Goal: Information Seeking & Learning: Learn about a topic

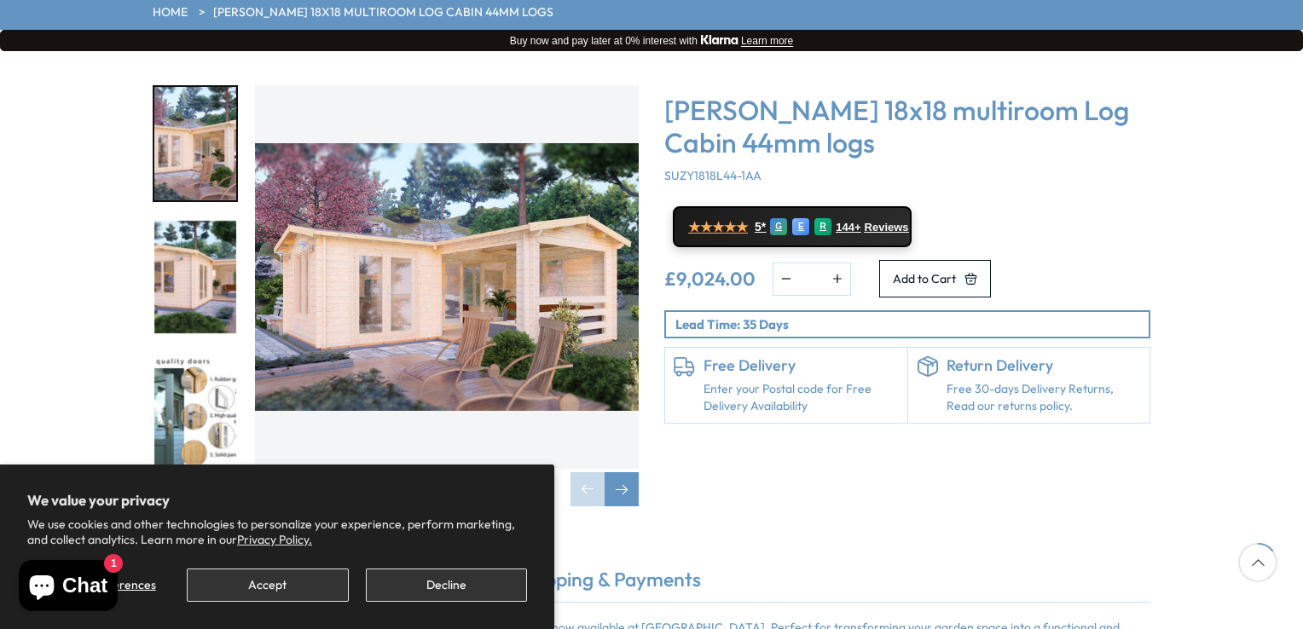
scroll to position [252, 0]
click at [447, 241] on img "1 / 7" at bounding box center [447, 277] width 384 height 384
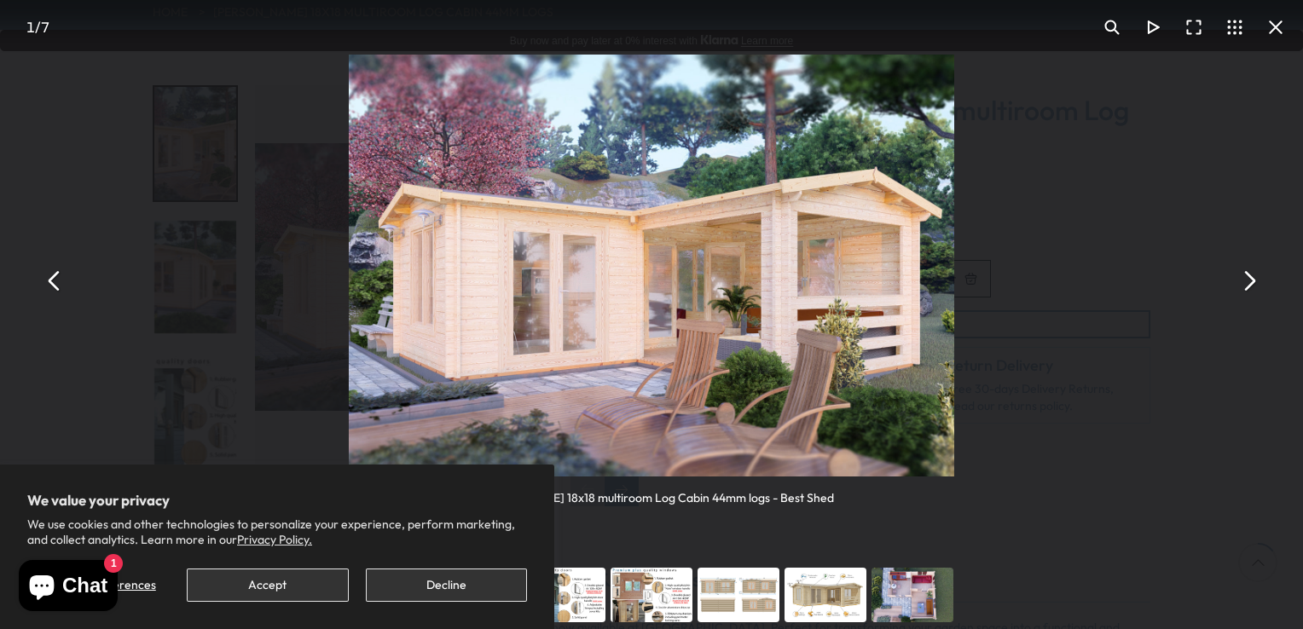
click at [1245, 287] on button "You can close this modal content with the ESC key" at bounding box center [1248, 280] width 41 height 41
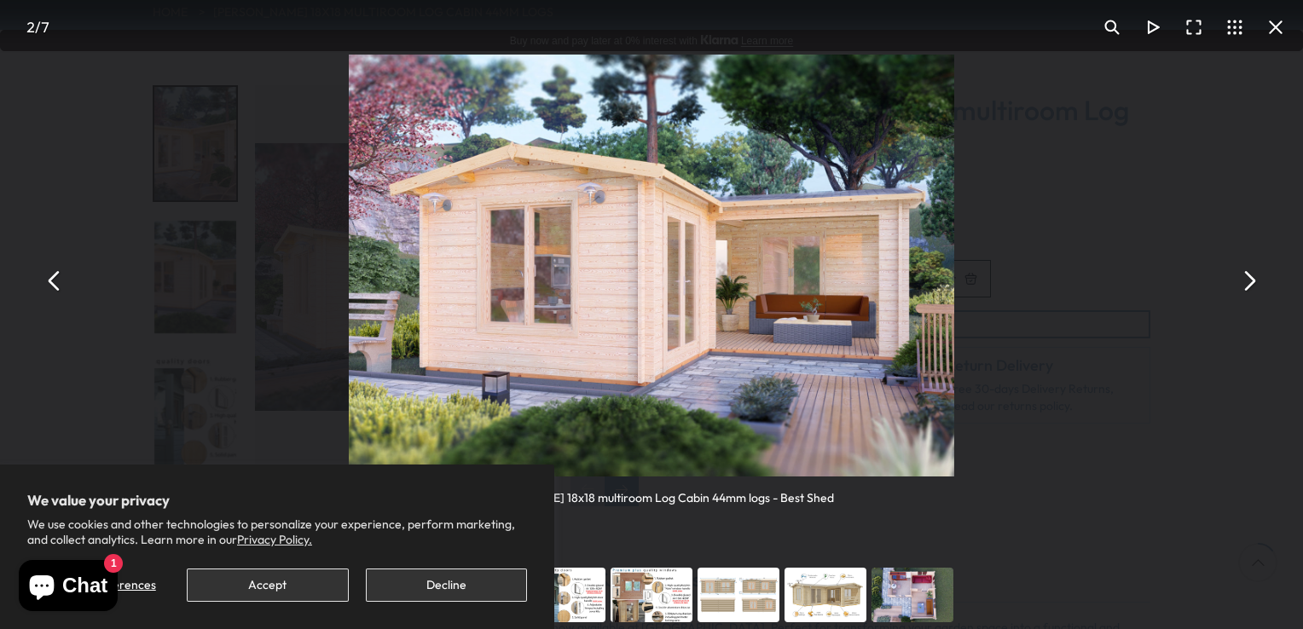
click at [1245, 287] on button "You can close this modal content with the ESC key" at bounding box center [1248, 280] width 41 height 41
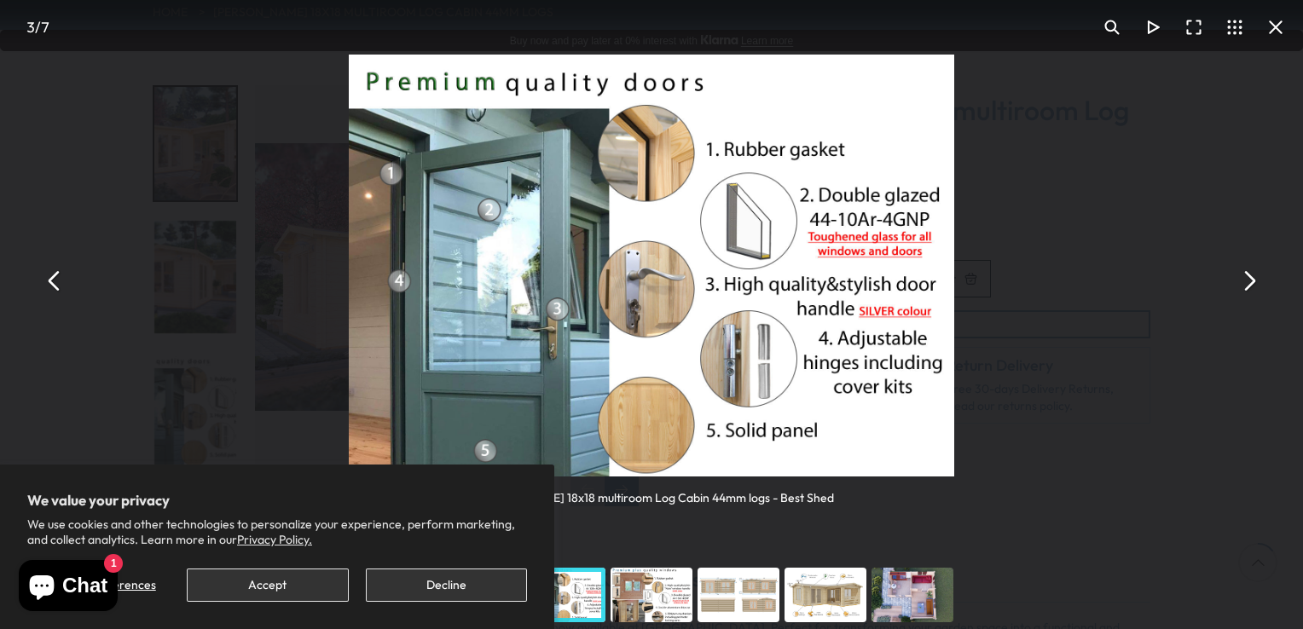
click at [1245, 287] on button "You can close this modal content with the ESC key" at bounding box center [1248, 280] width 41 height 41
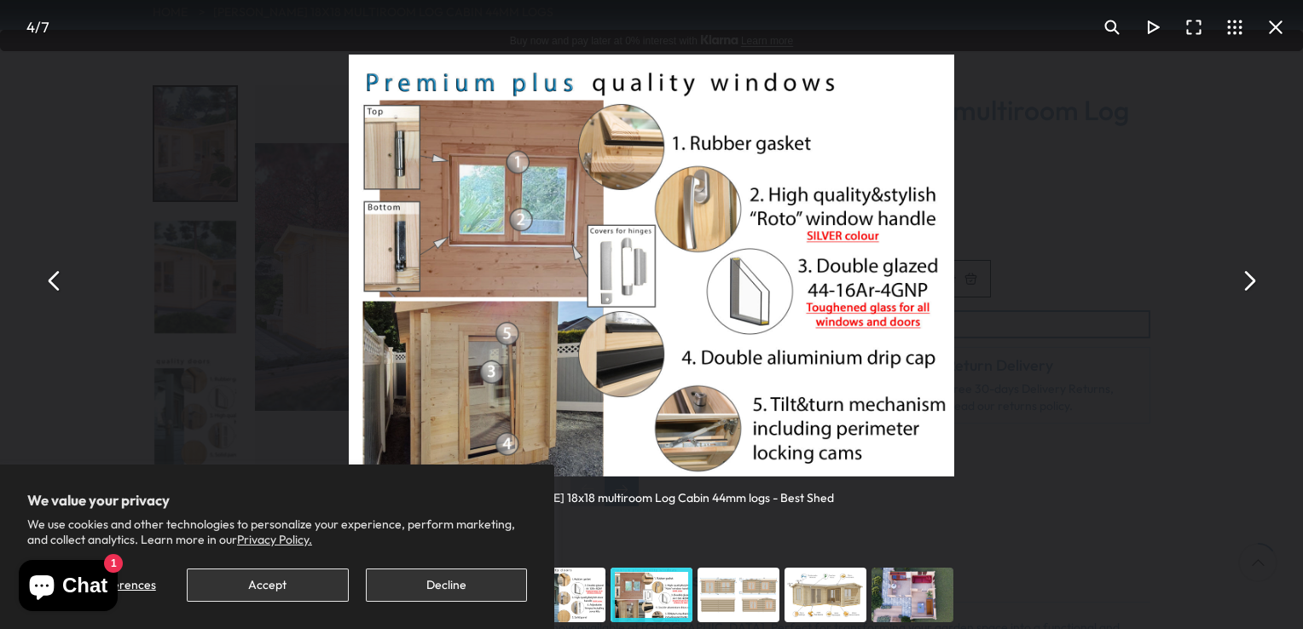
click at [1245, 287] on button "You can close this modal content with the ESC key" at bounding box center [1248, 280] width 41 height 41
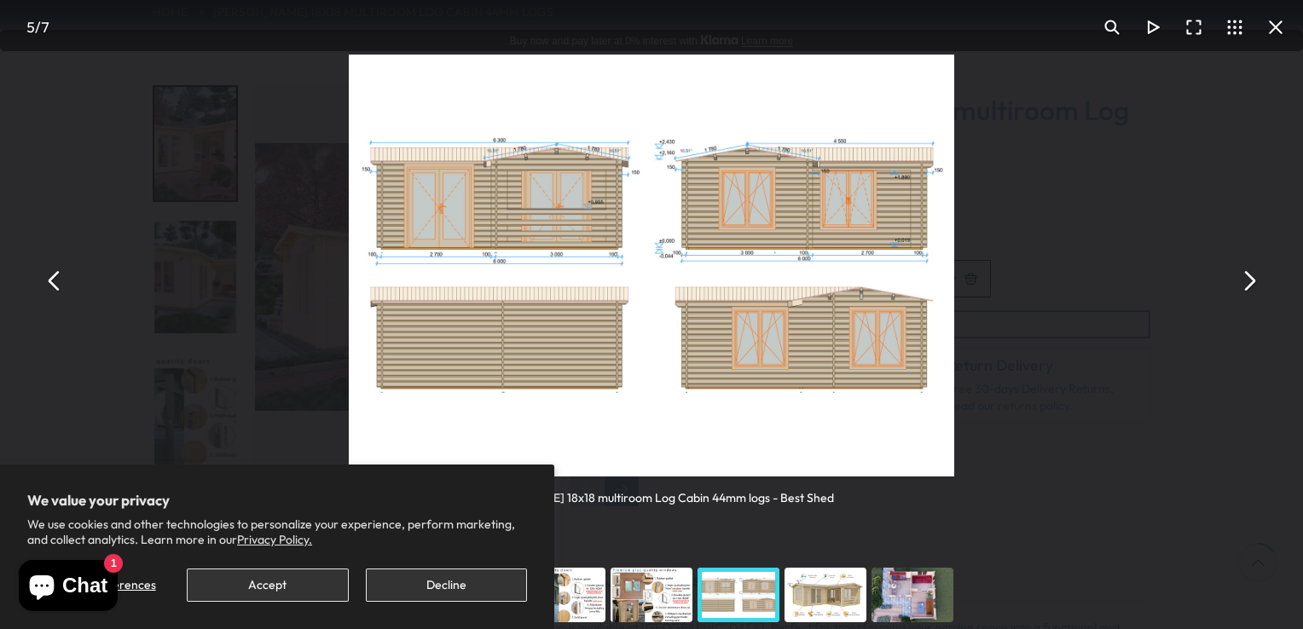
click at [1245, 287] on button "You can close this modal content with the ESC key" at bounding box center [1248, 280] width 41 height 41
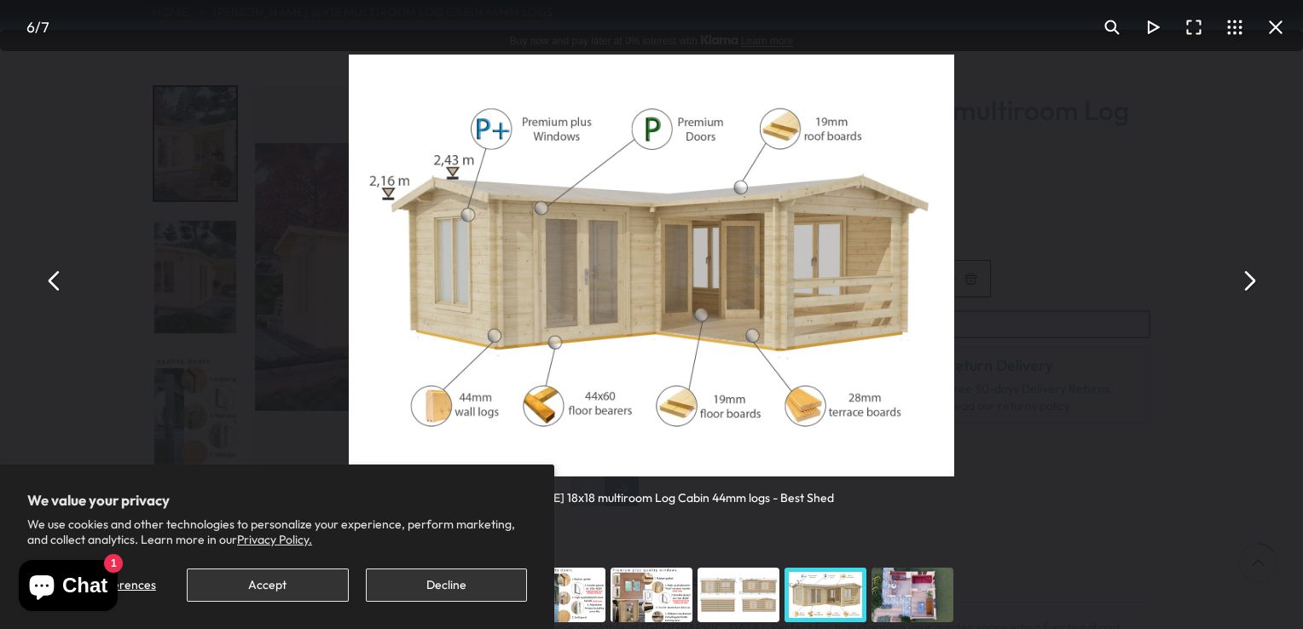
click at [1254, 281] on button "You can close this modal content with the ESC key" at bounding box center [1248, 280] width 41 height 41
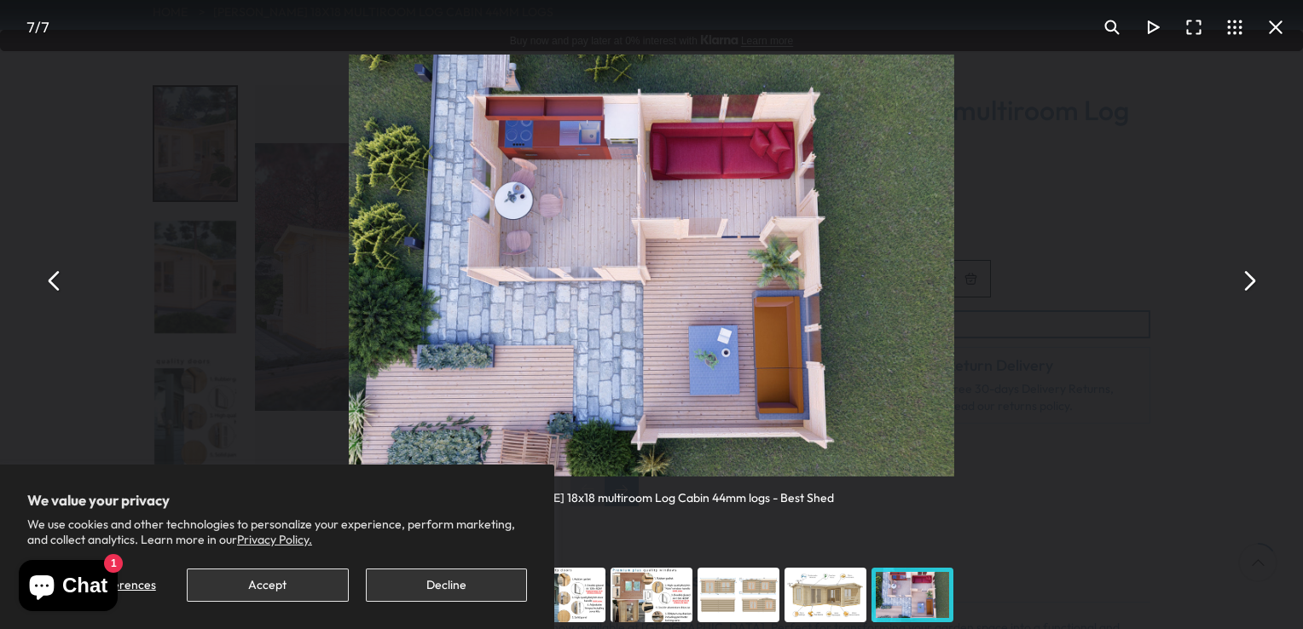
click at [1253, 279] on button "You can close this modal content with the ESC key" at bounding box center [1248, 280] width 41 height 41
